Goal: Information Seeking & Learning: Learn about a topic

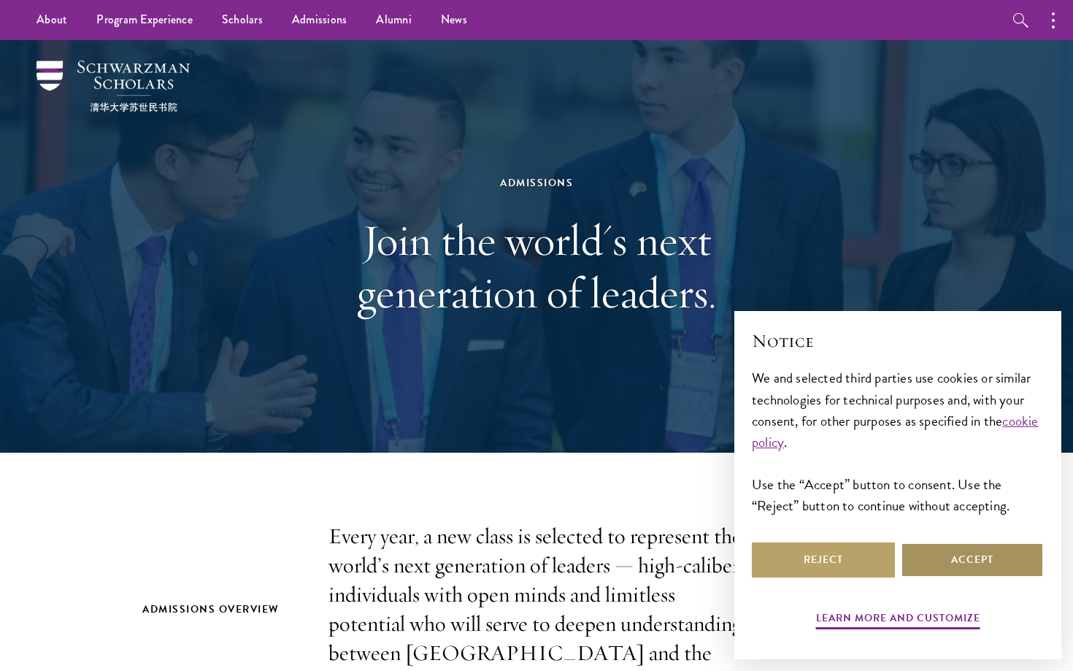
click at [965, 566] on button "Accept" at bounding box center [971, 559] width 143 height 35
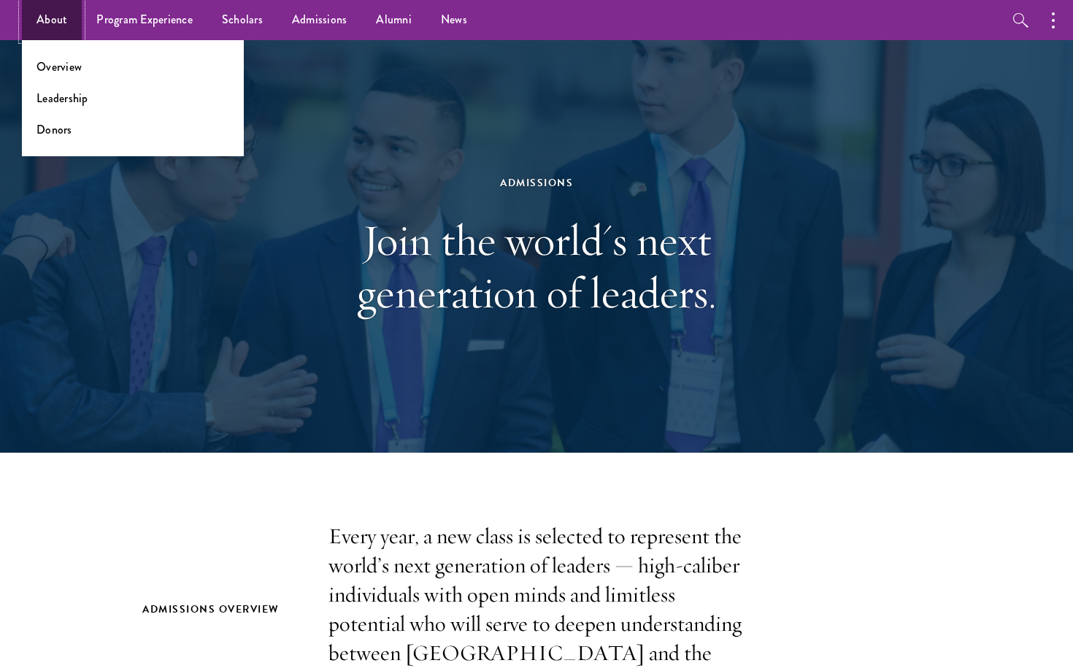
click at [72, 20] on link "About" at bounding box center [52, 20] width 60 height 40
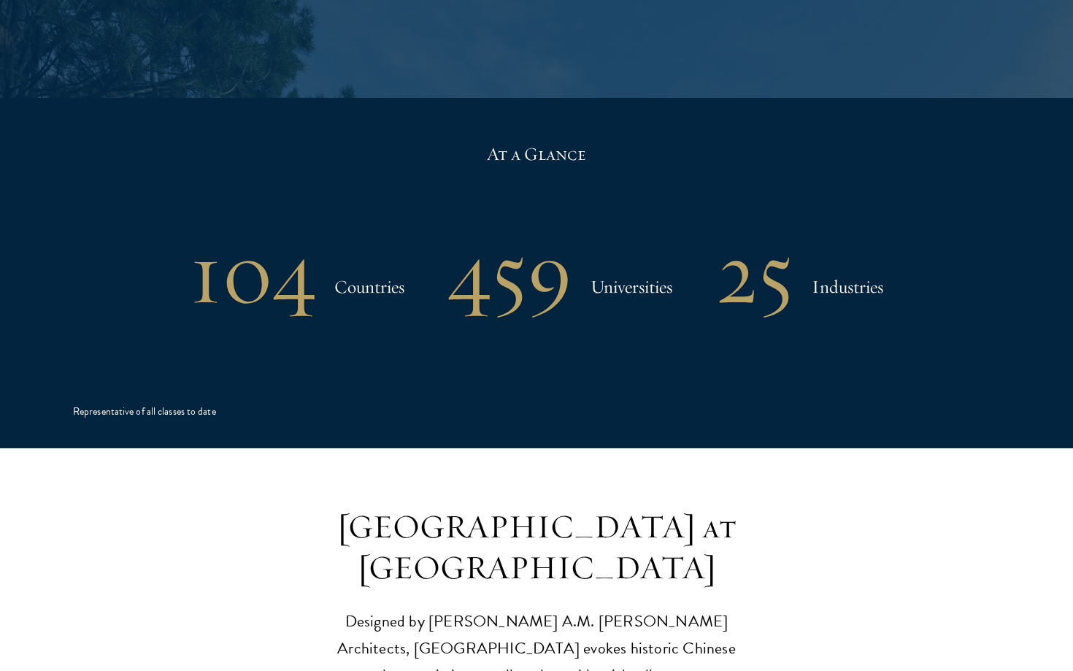
scroll to position [3015, 0]
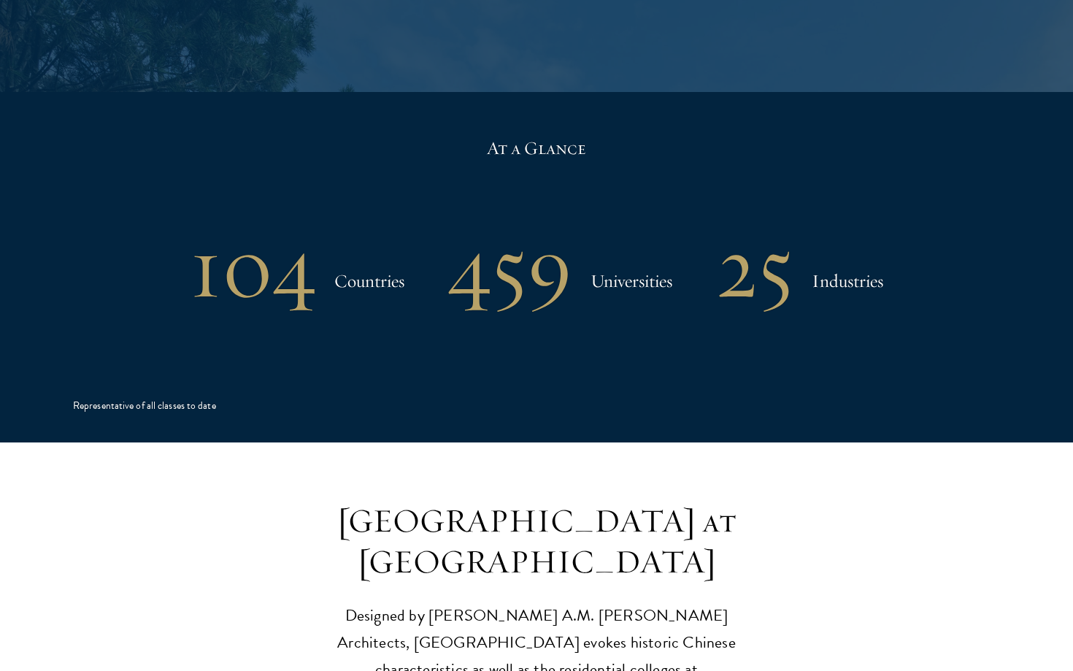
click at [496, 229] on h1 "459" at bounding box center [510, 267] width 124 height 76
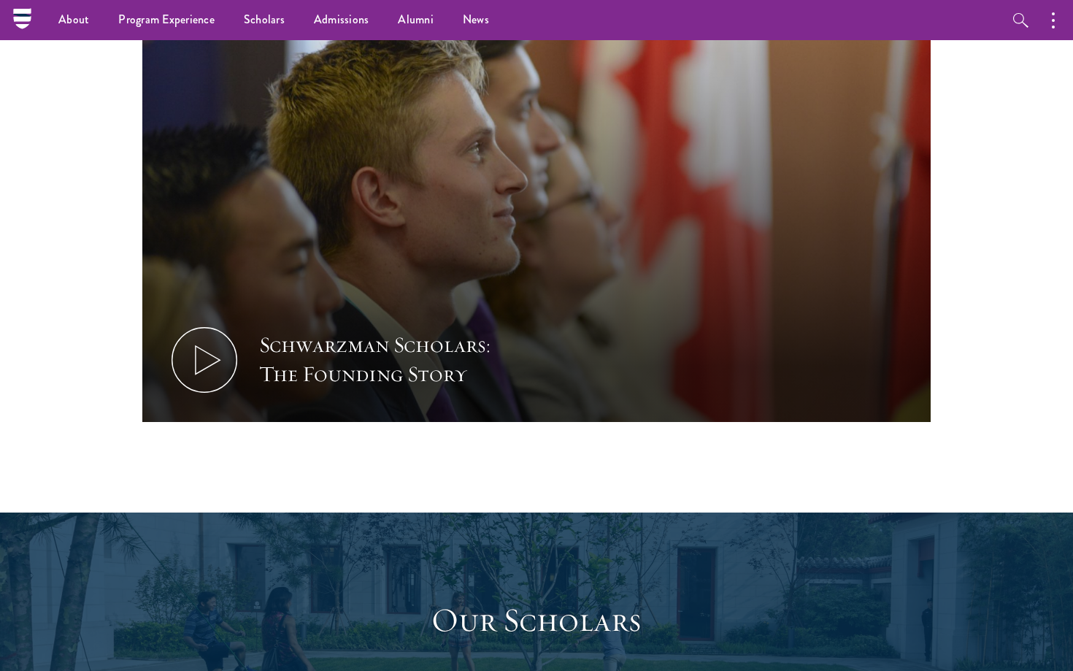
scroll to position [1537, 0]
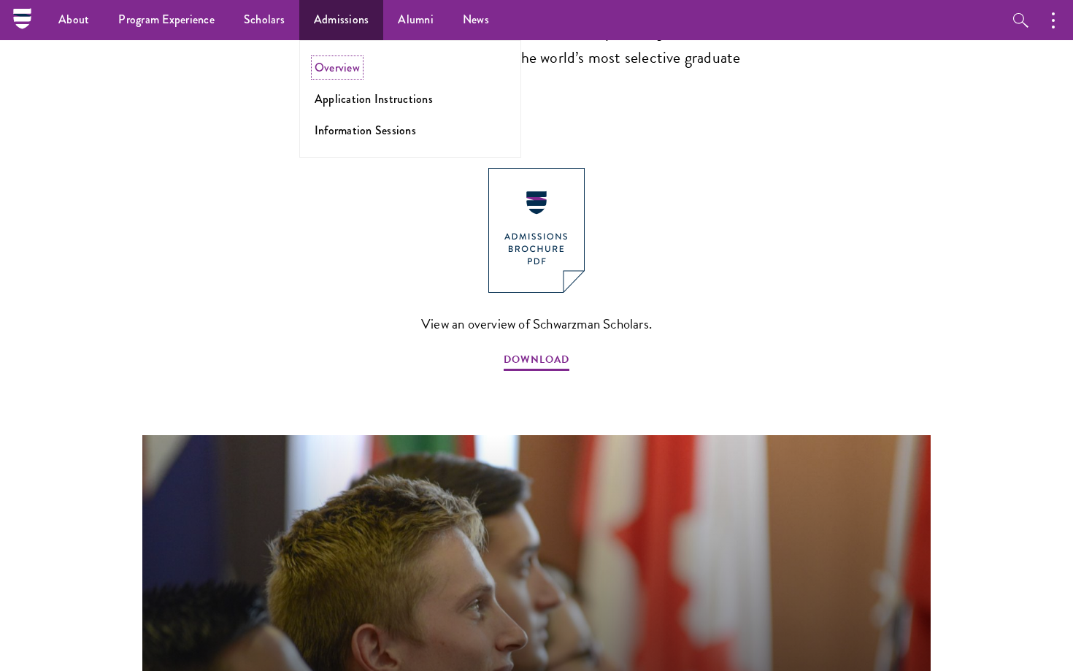
click at [328, 72] on link "Overview" at bounding box center [336, 67] width 45 height 17
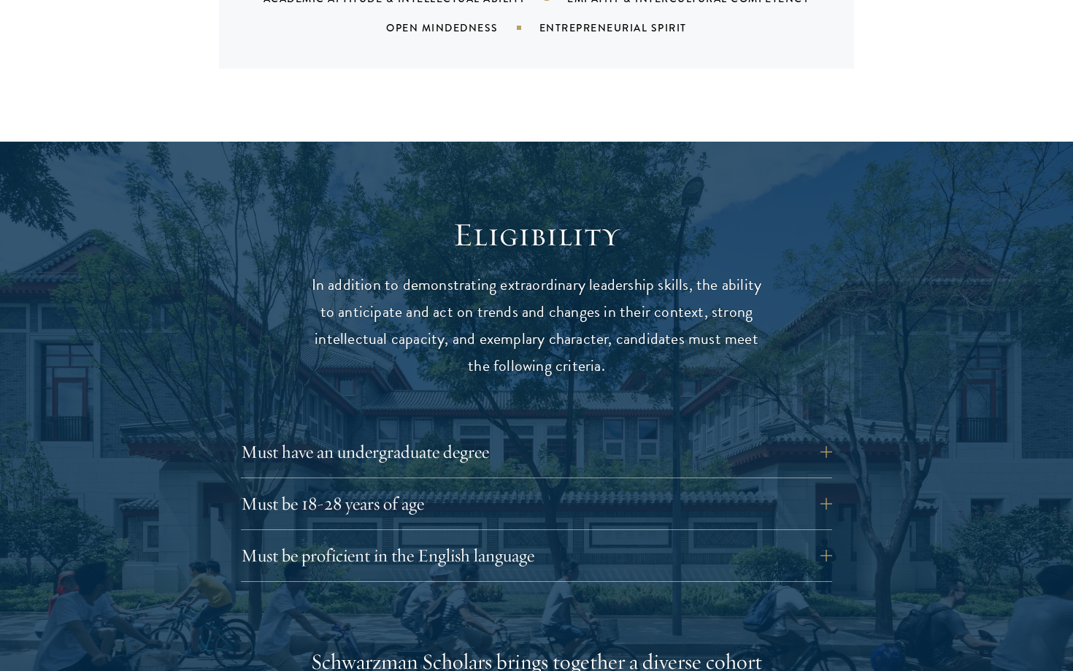
scroll to position [1828, 0]
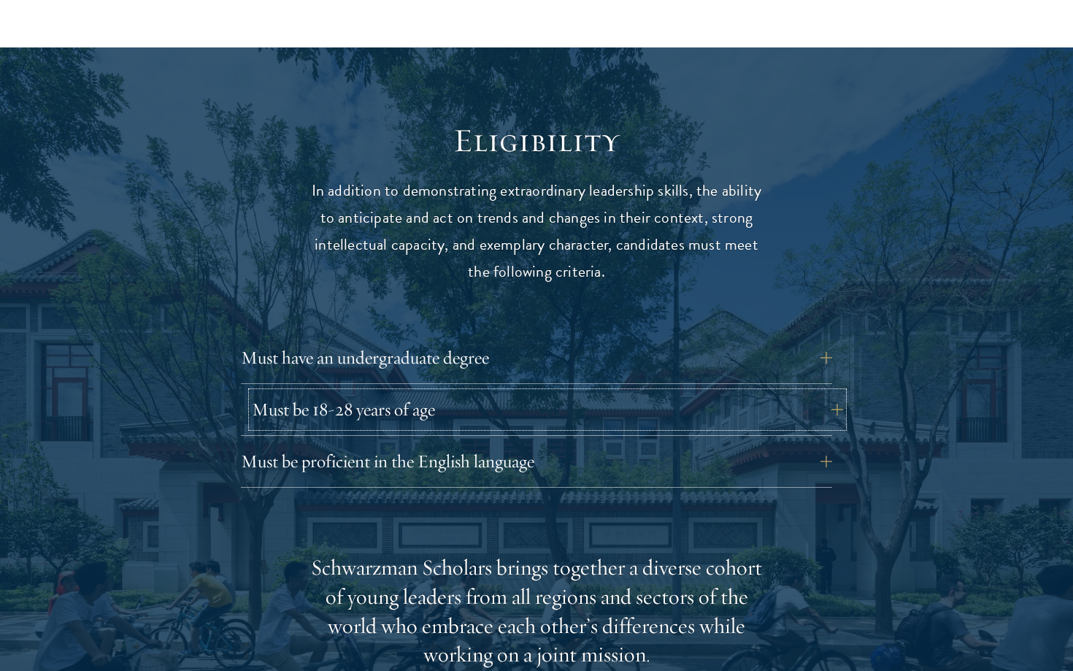
click at [816, 392] on button "Must be 18-28 years of age" at bounding box center [547, 409] width 591 height 35
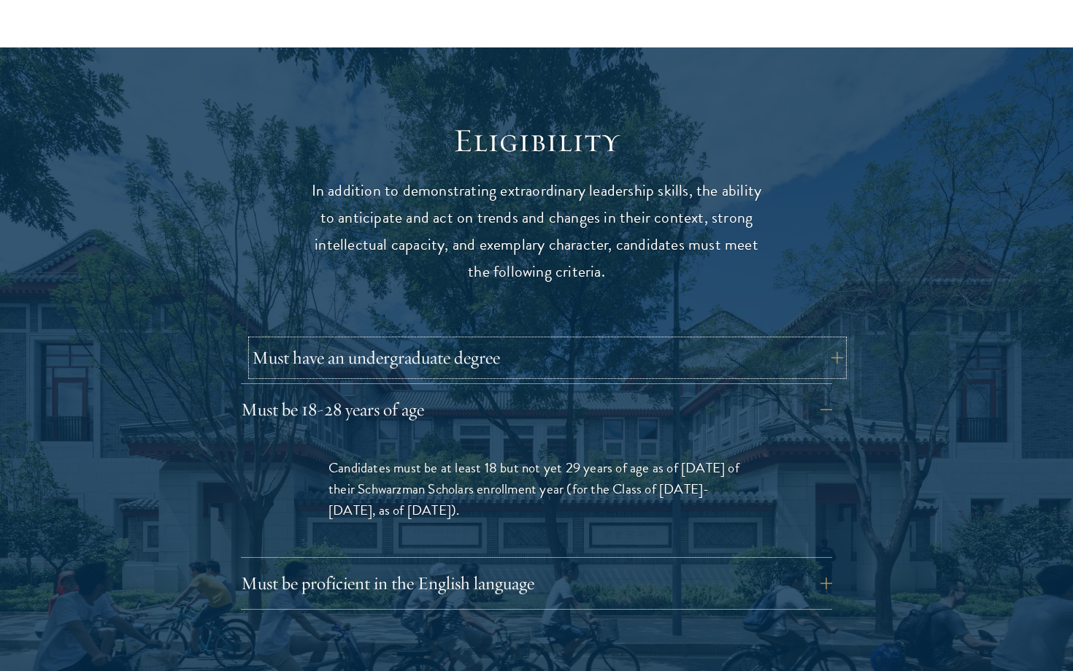
click at [764, 341] on button "Must have an undergraduate degree" at bounding box center [547, 357] width 591 height 35
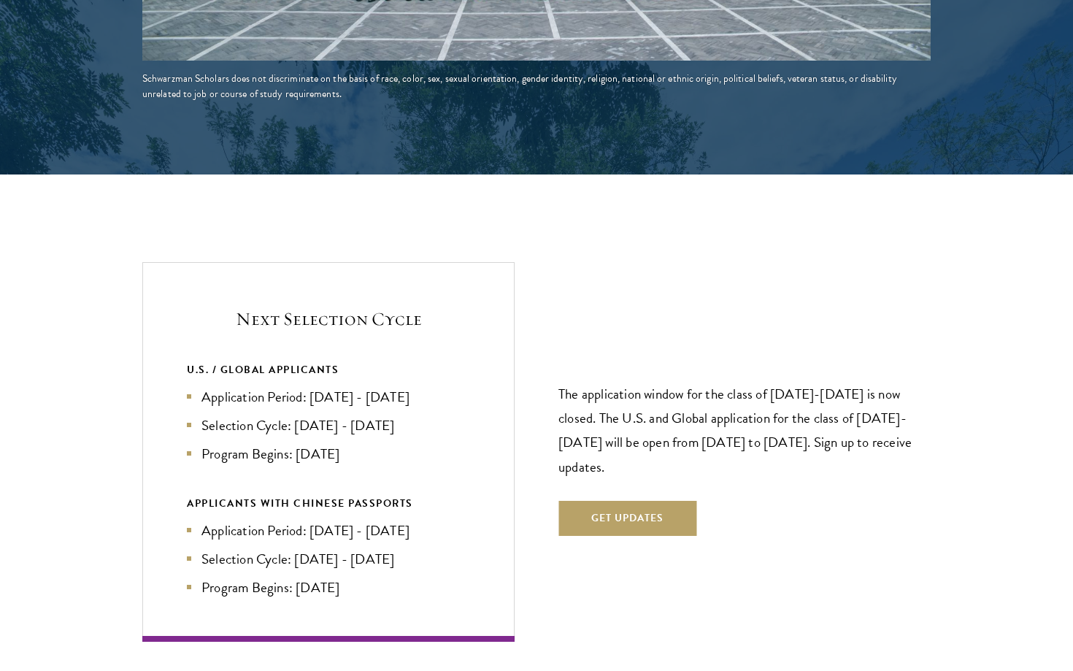
scroll to position [3111, 0]
